Goal: Information Seeking & Learning: Check status

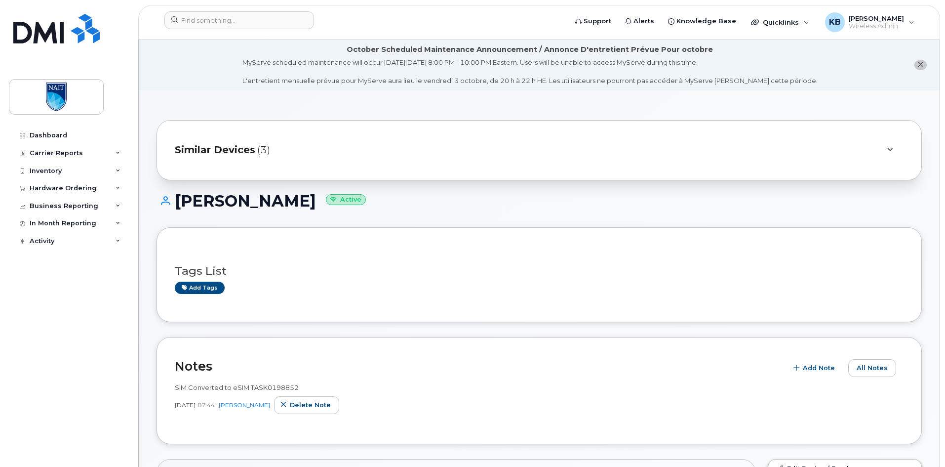
click at [889, 146] on div at bounding box center [890, 150] width 12 height 12
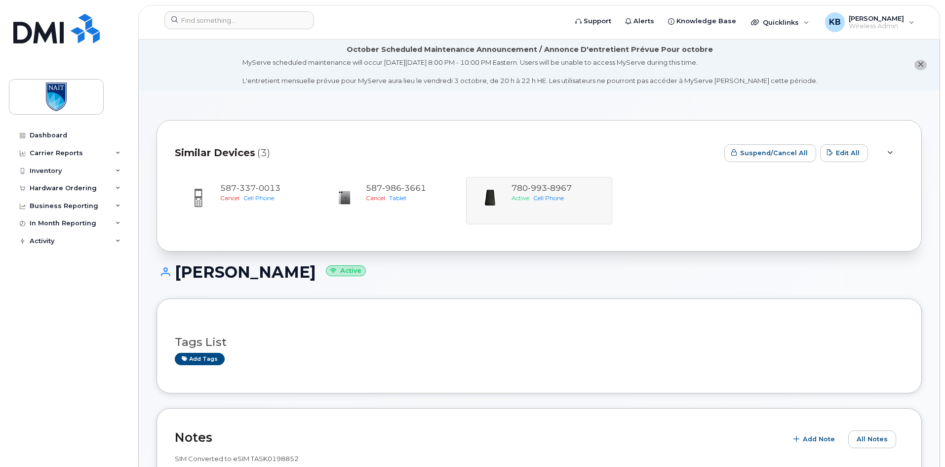
click at [895, 152] on div at bounding box center [890, 153] width 12 height 12
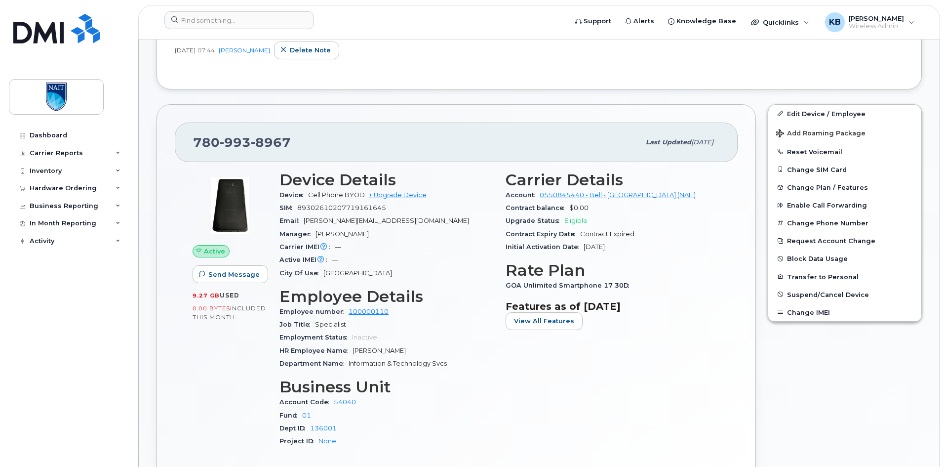
scroll to position [593, 0]
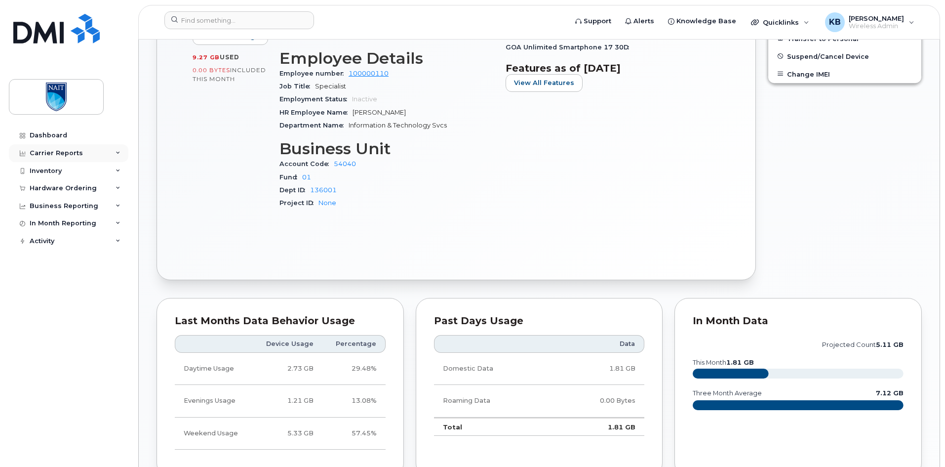
click at [96, 155] on div "Carrier Reports" at bounding box center [69, 153] width 120 height 18
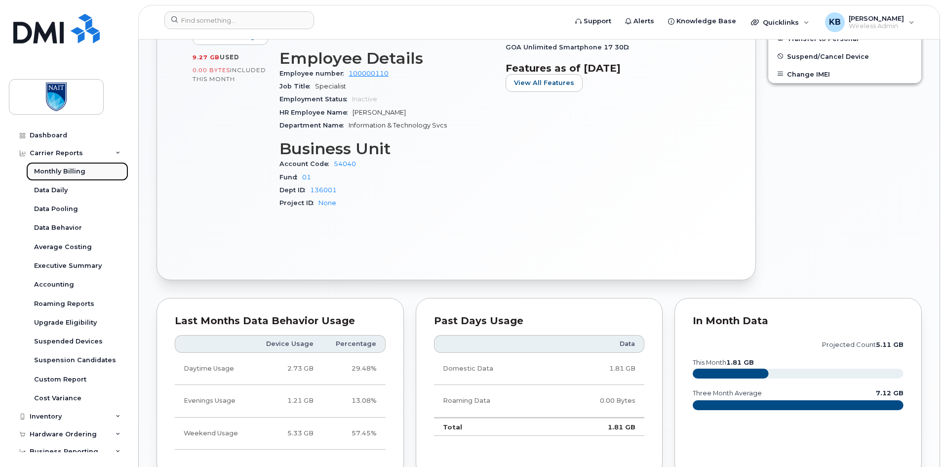
click at [73, 167] on div "Monthly Billing" at bounding box center [59, 171] width 51 height 9
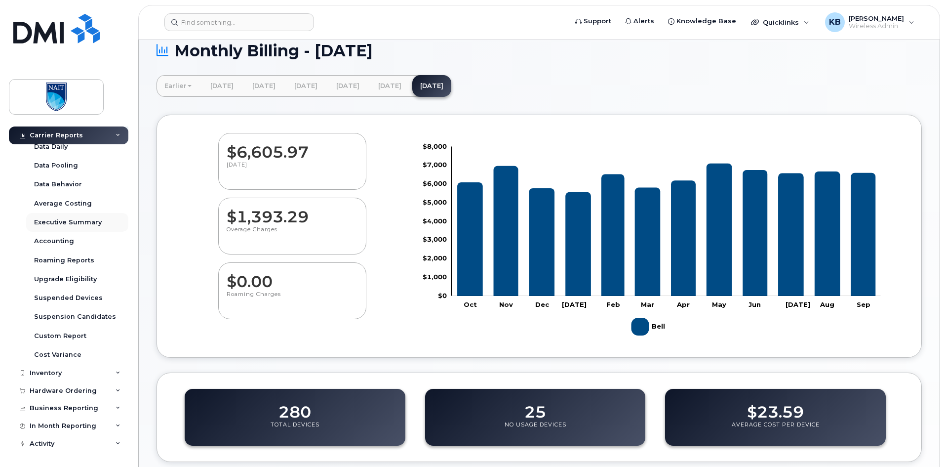
scroll to position [99, 0]
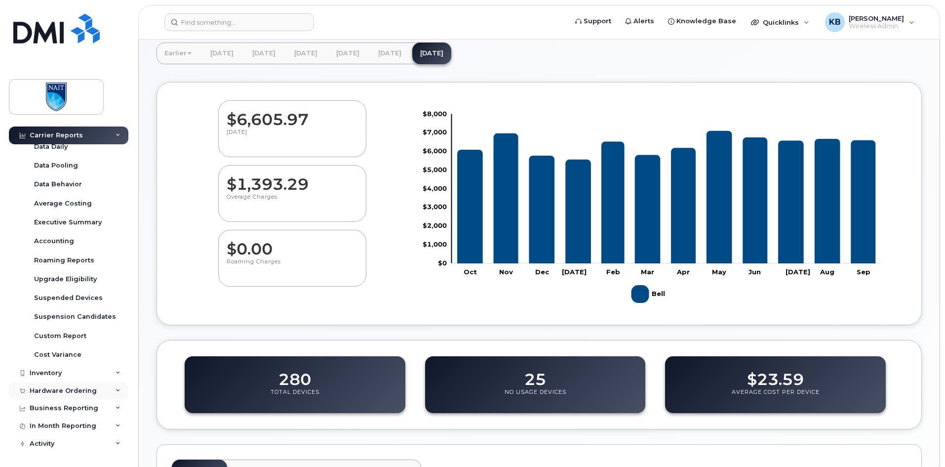
click at [87, 384] on div "Hardware Ordering" at bounding box center [69, 391] width 120 height 18
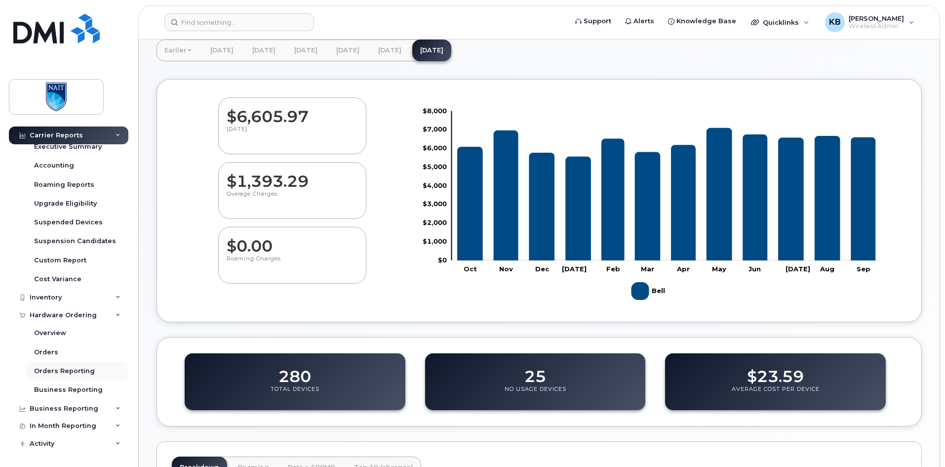
scroll to position [198, 0]
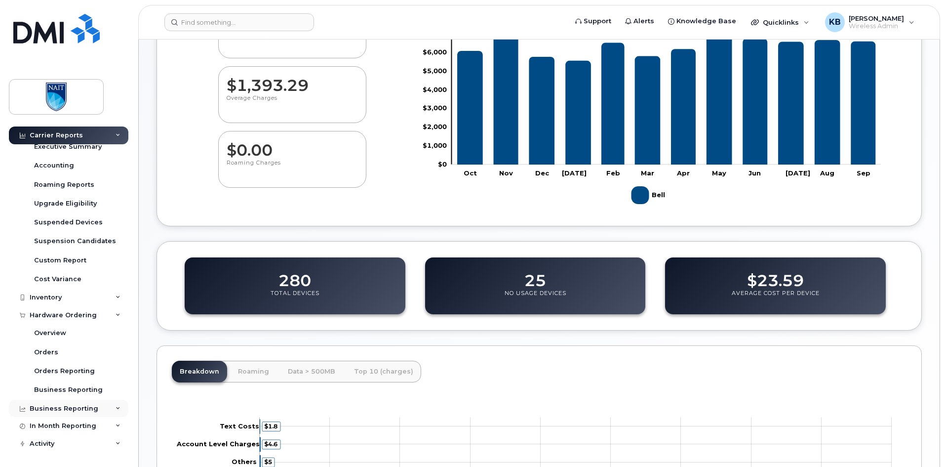
click at [105, 406] on div "Business Reporting" at bounding box center [69, 409] width 120 height 18
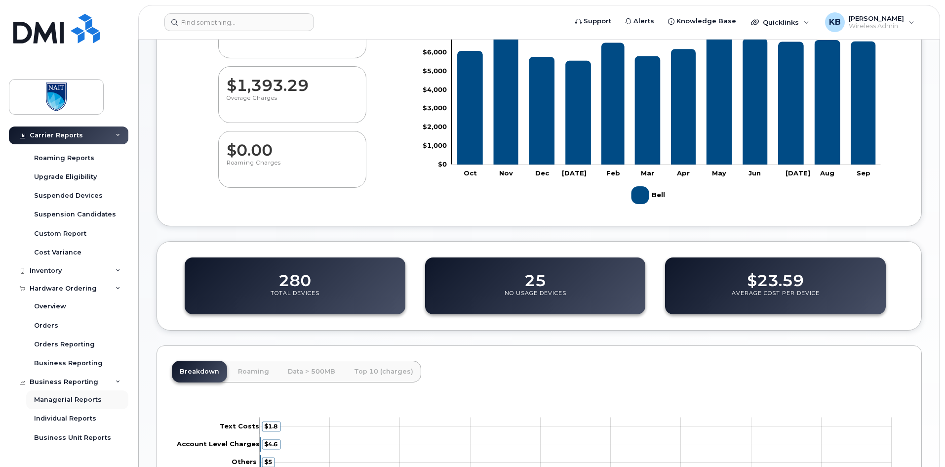
scroll to position [195, 0]
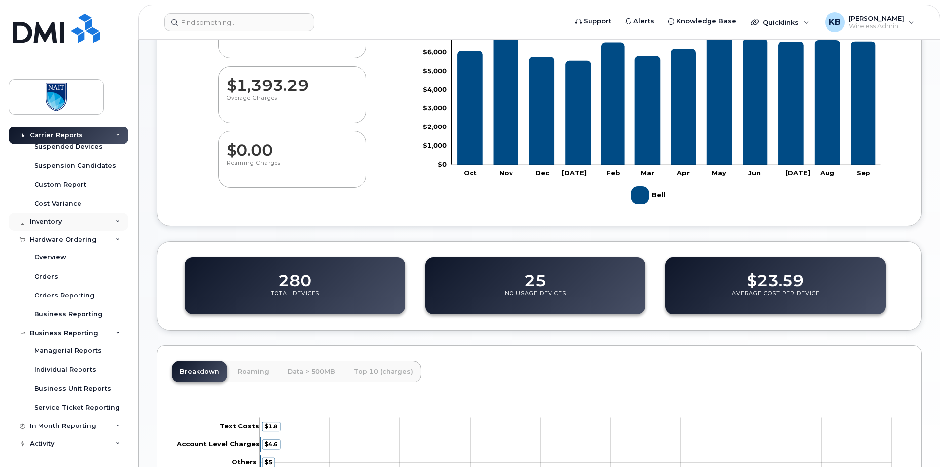
click at [86, 224] on div "Inventory" at bounding box center [69, 222] width 120 height 18
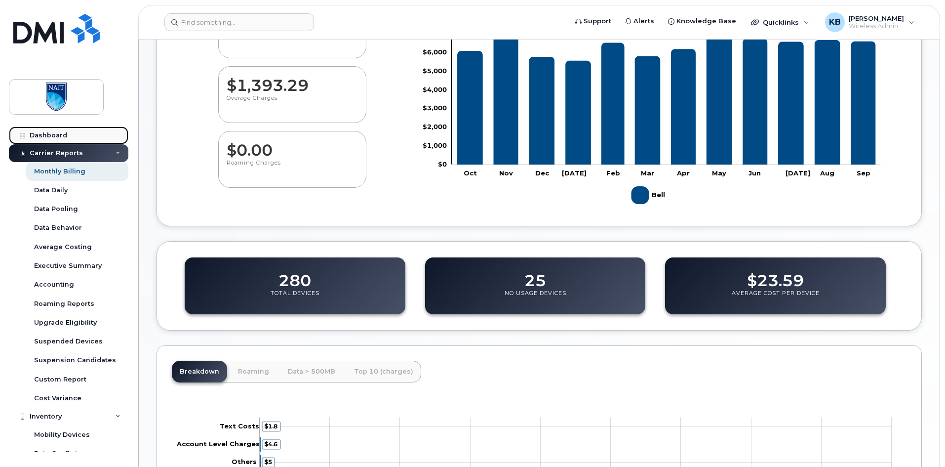
click at [45, 134] on div "Dashboard" at bounding box center [49, 135] width 38 height 8
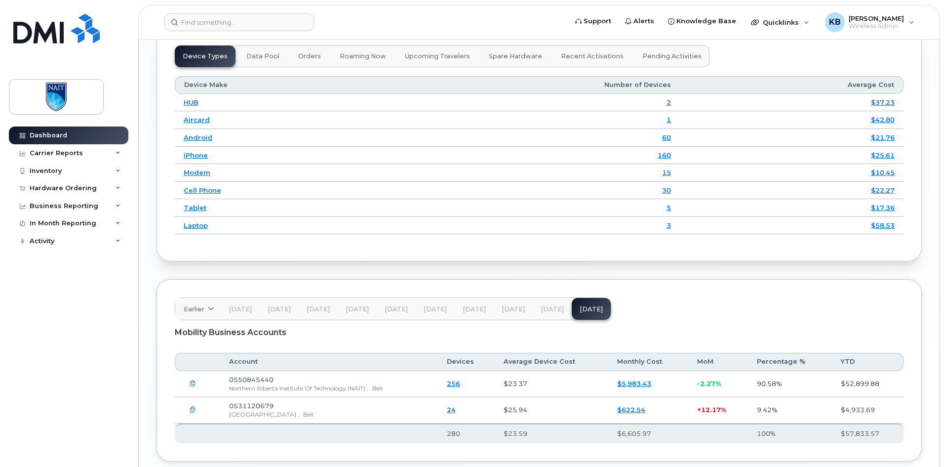
scroll to position [1365, 0]
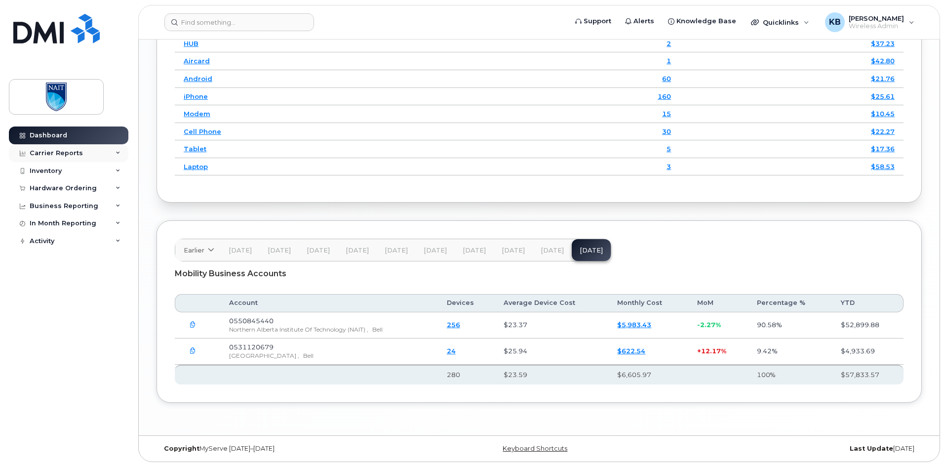
click at [86, 157] on div "Carrier Reports" at bounding box center [69, 153] width 120 height 18
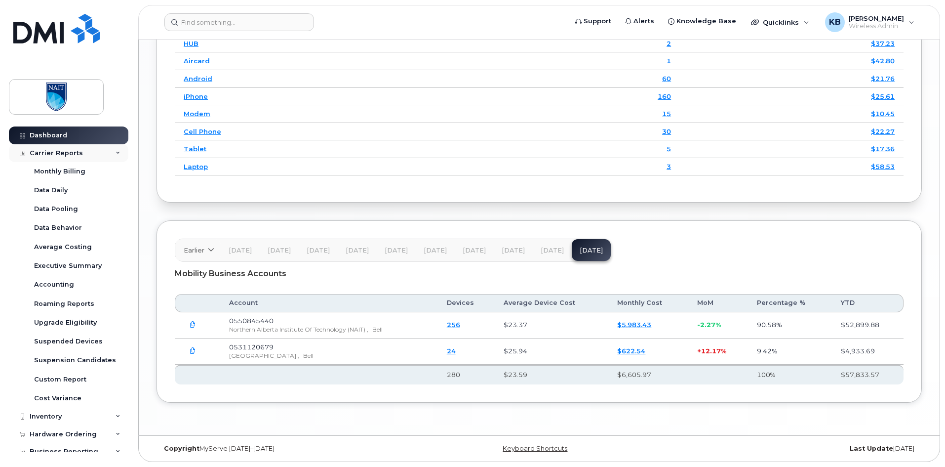
click at [91, 152] on div "Carrier Reports" at bounding box center [69, 153] width 120 height 18
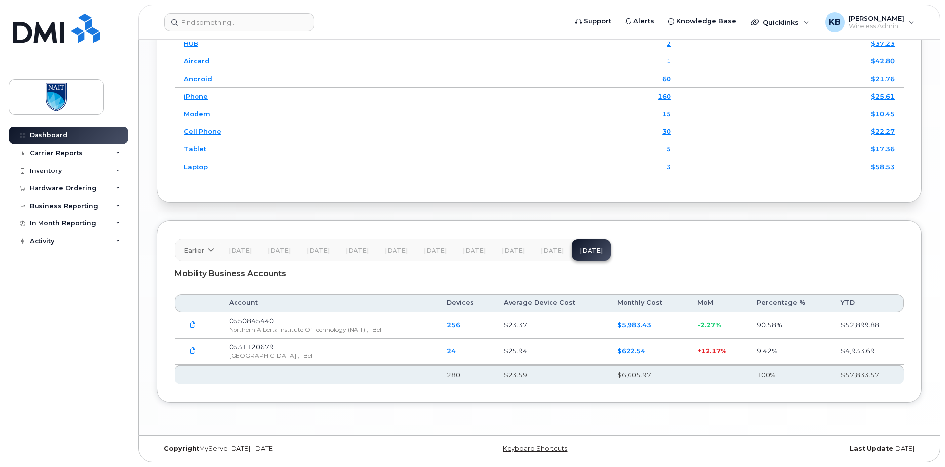
click at [549, 253] on span "Aug 25" at bounding box center [552, 250] width 23 height 8
click at [506, 251] on span "Jul 25" at bounding box center [513, 250] width 23 height 8
click at [457, 247] on button "Jun 25" at bounding box center [474, 250] width 39 height 22
click at [435, 250] on span "May 25" at bounding box center [435, 250] width 23 height 8
click at [394, 246] on span "Apr 25" at bounding box center [396, 250] width 23 height 8
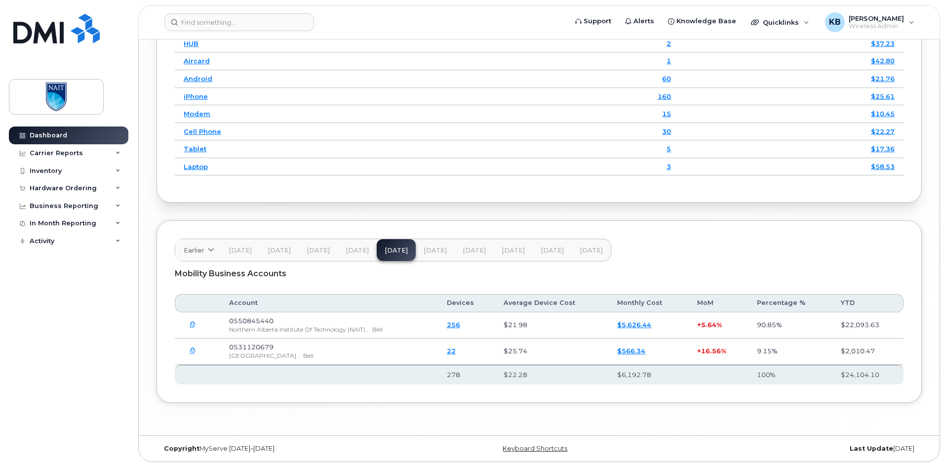
click at [347, 251] on span "Mar 25" at bounding box center [357, 250] width 23 height 8
click at [235, 248] on span "Dec 24" at bounding box center [240, 250] width 23 height 8
click at [215, 250] on span at bounding box center [210, 249] width 9 height 9
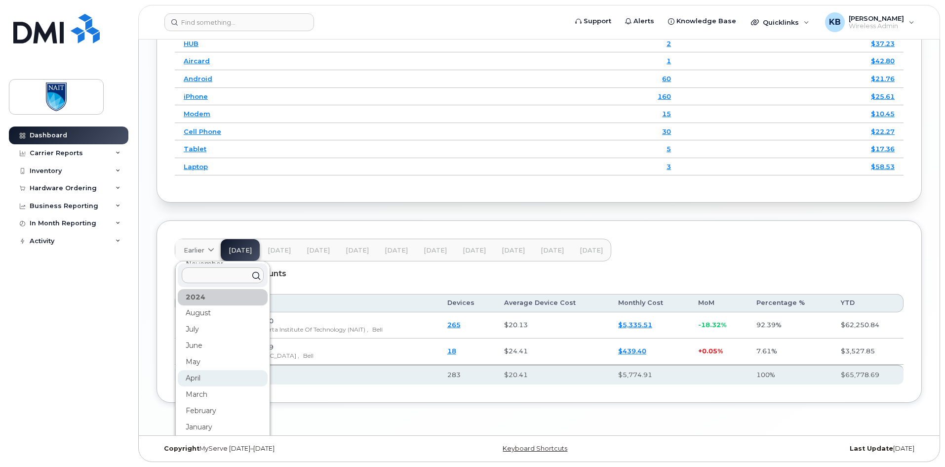
scroll to position [99, 0]
click at [205, 321] on div "May" at bounding box center [223, 314] width 90 height 16
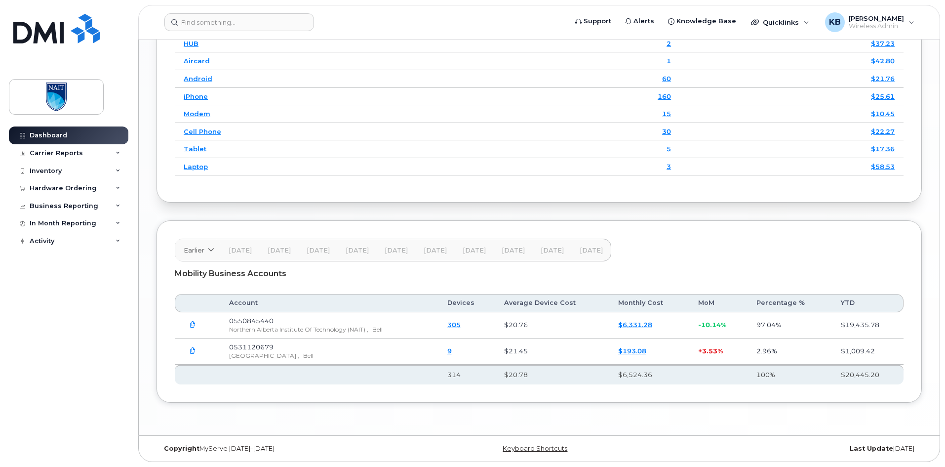
click at [594, 248] on span "Sep 25" at bounding box center [591, 250] width 23 height 8
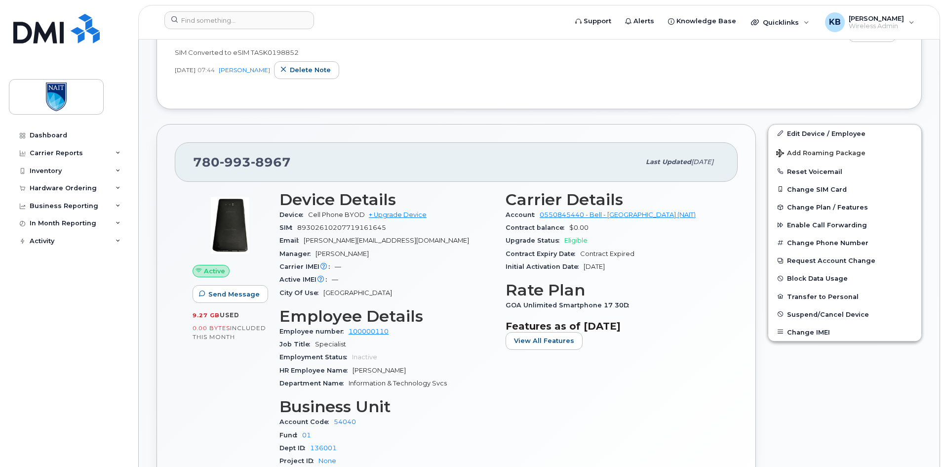
scroll to position [247, 0]
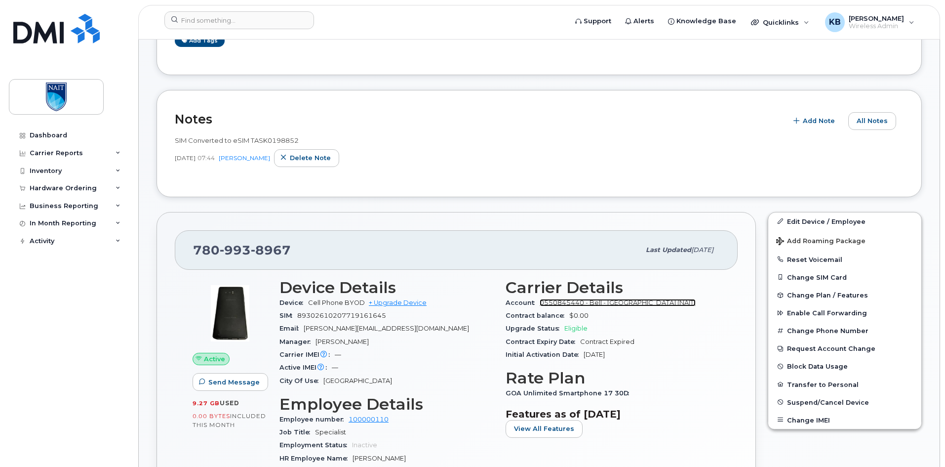
click at [581, 301] on link "0550845440 - Bell - [GEOGRAPHIC_DATA] (NAIT)" at bounding box center [618, 302] width 156 height 7
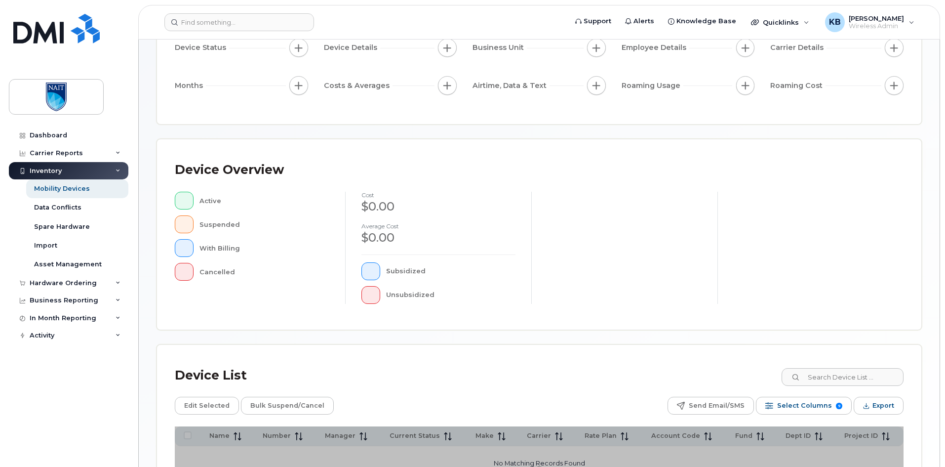
scroll to position [212, 0]
